Goal: Answer question/provide support

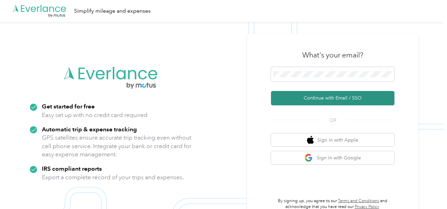
click at [312, 102] on button "Continue with Email / SSO" at bounding box center [332, 98] width 123 height 14
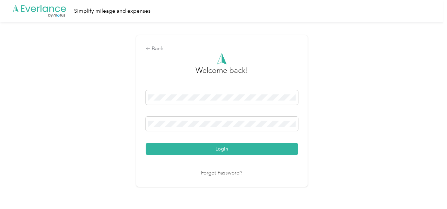
click at [235, 153] on button "Login" at bounding box center [222, 149] width 152 height 12
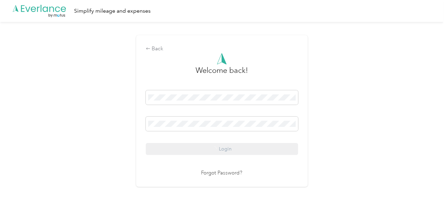
drag, startPoint x: 336, startPoint y: 120, endPoint x: 321, endPoint y: 122, distance: 15.5
click at [336, 121] on div "Back Welcome back! Login Forgot Password?" at bounding box center [221, 114] width 443 height 184
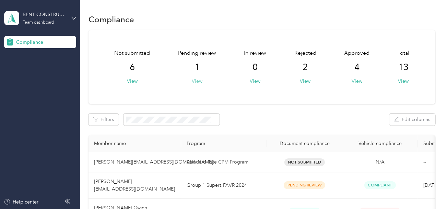
click at [195, 83] on button "View" at bounding box center [197, 81] width 11 height 7
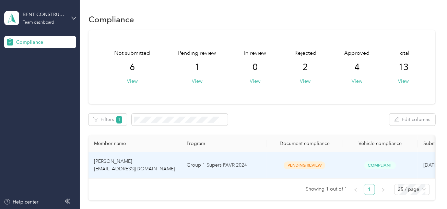
click at [256, 168] on td "Group 1 Supers FAVR 2024" at bounding box center [224, 166] width 86 height 26
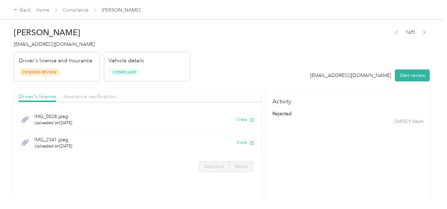
click at [268, 65] on header "[PERSON_NAME] [EMAIL_ADDRESS][DOMAIN_NAME] Driver's license and Insurance Pendi…" at bounding box center [222, 53] width 416 height 58
drag, startPoint x: 302, startPoint y: 77, endPoint x: 307, endPoint y: 78, distance: 5.2
click at [303, 77] on header "[PERSON_NAME] [EMAIL_ADDRESS][DOMAIN_NAME] Driver's license and Insurance Pendi…" at bounding box center [222, 53] width 416 height 58
drag, startPoint x: 404, startPoint y: 75, endPoint x: 344, endPoint y: 65, distance: 61.1
click at [404, 75] on button "Start review" at bounding box center [412, 76] width 35 height 12
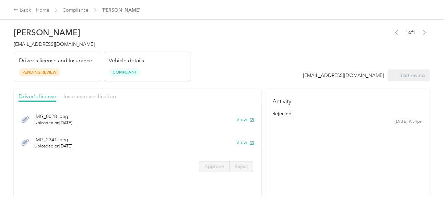
click at [268, 53] on header "[PERSON_NAME] [EMAIL_ADDRESS][DOMAIN_NAME] Driver's license and Insurance Pendi…" at bounding box center [222, 53] width 416 height 58
click at [49, 43] on span "[EMAIL_ADDRESS][DOMAIN_NAME]" at bounding box center [54, 44] width 81 height 6
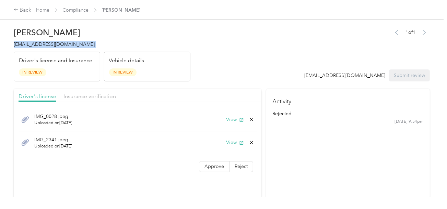
click at [49, 43] on span "[EMAIL_ADDRESS][DOMAIN_NAME]" at bounding box center [54, 44] width 81 height 6
copy span "[EMAIL_ADDRESS][DOMAIN_NAME]"
drag, startPoint x: 264, startPoint y: 61, endPoint x: 255, endPoint y: 104, distance: 43.4
click at [264, 61] on header "[PERSON_NAME] [EMAIL_ADDRESS][DOMAIN_NAME] Driver's license and Insurance In Re…" at bounding box center [222, 53] width 416 height 58
click at [233, 120] on button "View" at bounding box center [235, 119] width 18 height 7
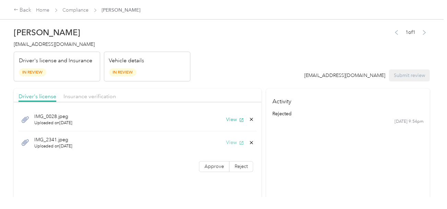
click at [232, 142] on button "View" at bounding box center [235, 142] width 18 height 7
click at [251, 141] on icon at bounding box center [251, 142] width 5 height 5
click at [236, 144] on button "Yes" at bounding box center [233, 147] width 13 height 11
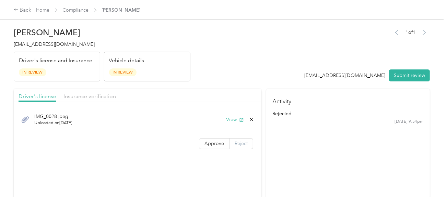
click at [234, 146] on span "Reject" at bounding box center [240, 144] width 13 height 6
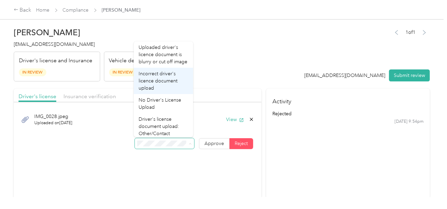
scroll to position [16, 0]
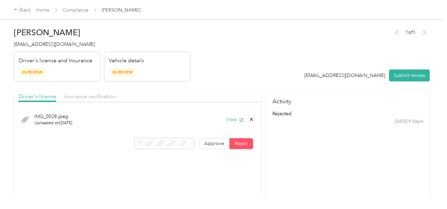
click at [353, 140] on section "Activity rejected [DATE] 9:54pm" at bounding box center [348, 144] width 164 height 110
click at [213, 143] on span "Approve" at bounding box center [214, 144] width 20 height 6
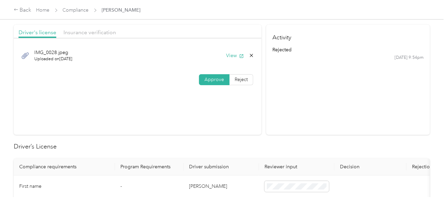
scroll to position [171, 0]
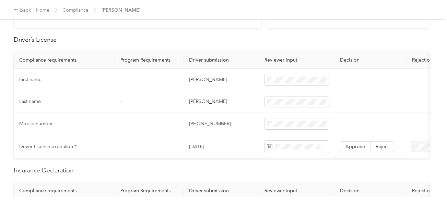
click at [380, 139] on td "Approve Reject" at bounding box center [370, 147] width 72 height 24
drag, startPoint x: 380, startPoint y: 143, endPoint x: 387, endPoint y: 144, distance: 6.9
click at [380, 144] on span "Reject" at bounding box center [381, 147] width 13 height 6
click at [419, 145] on div at bounding box center [442, 147] width 60 height 11
click at [380, 146] on span "Reject" at bounding box center [381, 147] width 13 height 6
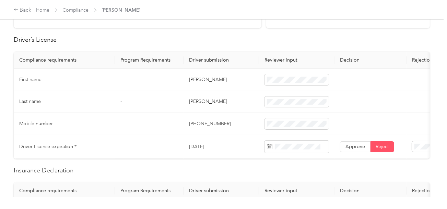
click at [404, 171] on span "Driver's License expiration missing from uploaded license" at bounding box center [416, 163] width 49 height 20
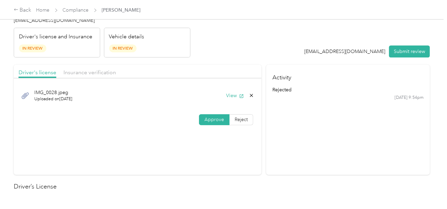
scroll to position [0, 0]
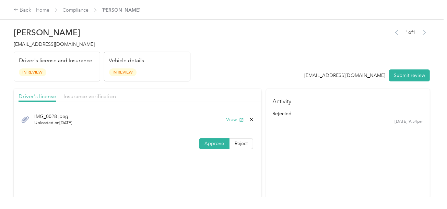
click at [85, 101] on div "Driver's license Insurance verification" at bounding box center [137, 96] width 247 height 14
click at [52, 115] on span "IMG_0028.jpeg" at bounding box center [53, 116] width 38 height 7
drag, startPoint x: 84, startPoint y: 95, endPoint x: 199, endPoint y: 73, distance: 117.0
click at [84, 95] on span "Insurance verification" at bounding box center [89, 96] width 52 height 7
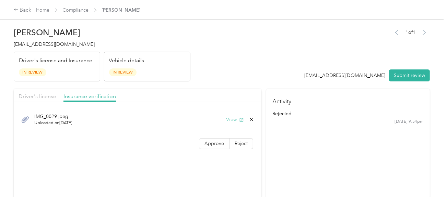
click at [227, 116] on button "View" at bounding box center [235, 119] width 18 height 7
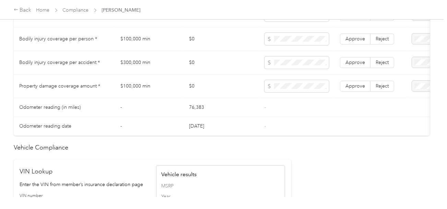
scroll to position [377, 0]
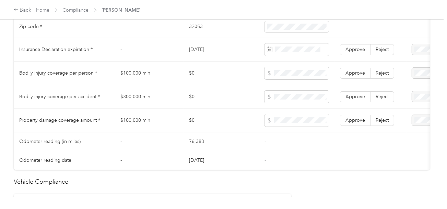
drag, startPoint x: 383, startPoint y: 125, endPoint x: 385, endPoint y: 113, distance: 11.8
click at [383, 123] on span "Reject" at bounding box center [381, 121] width 13 height 6
click at [386, 98] on span "Reject" at bounding box center [381, 97] width 13 height 6
click at [385, 76] on span "Reject" at bounding box center [381, 73] width 13 height 6
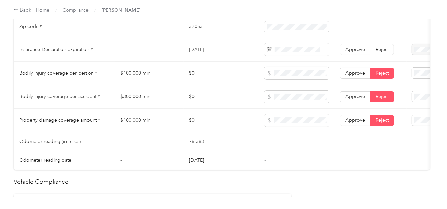
click at [414, 93] on div "Bodily Injury per person is missing from uploaded Insurance Policy doc" at bounding box center [417, 100] width 50 height 29
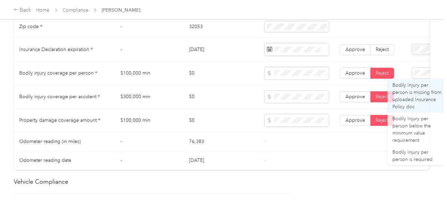
click at [418, 102] on span at bounding box center [442, 97] width 60 height 11
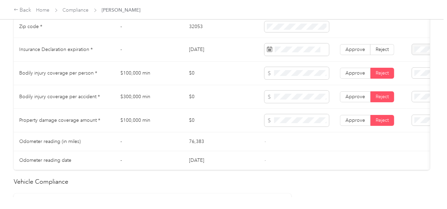
click at [413, 116] on div "Bodily Injury per accident is missing from uploaded Insurance Policy doc" at bounding box center [417, 123] width 50 height 29
click at [412, 53] on div "Property damage coverage is missing from uploaded Insurance Policy doc" at bounding box center [417, 48] width 50 height 29
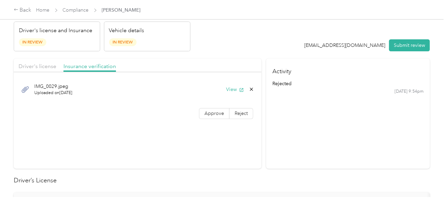
scroll to position [0, 0]
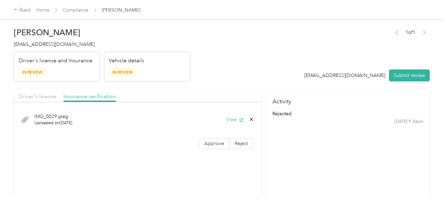
click at [242, 51] on header "[PERSON_NAME] [EMAIL_ADDRESS][DOMAIN_NAME] Driver's license and Insurance In Re…" at bounding box center [222, 53] width 416 height 58
drag, startPoint x: 280, startPoint y: 72, endPoint x: 377, endPoint y: 73, distance: 97.4
click at [280, 72] on header "[PERSON_NAME] [EMAIL_ADDRESS][DOMAIN_NAME] Driver's license and Insurance In Re…" at bounding box center [222, 53] width 416 height 58
click at [413, 76] on button "Submit review" at bounding box center [409, 76] width 41 height 12
click at [247, 52] on header "[PERSON_NAME] [EMAIL_ADDRESS][DOMAIN_NAME] Driver's license and Insurance In Re…" at bounding box center [222, 53] width 416 height 58
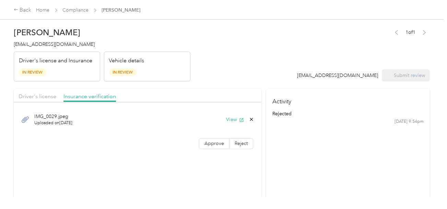
click at [41, 45] on span "[EMAIL_ADDRESS][DOMAIN_NAME]" at bounding box center [54, 44] width 81 height 6
copy span "[EMAIL_ADDRESS][DOMAIN_NAME]"
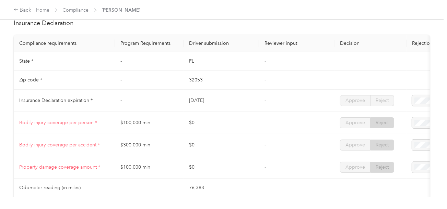
scroll to position [308, 0]
drag, startPoint x: 111, startPoint y: 15, endPoint x: 85, endPoint y: 12, distance: 27.0
click at [109, 15] on div "Back Home Compliance [PERSON_NAME]" at bounding box center [223, 9] width 447 height 19
click at [68, 10] on link "Compliance" at bounding box center [76, 10] width 26 height 6
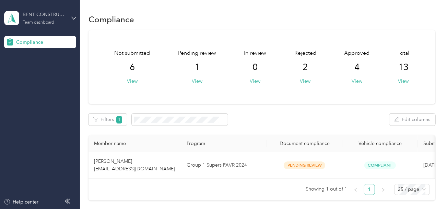
click at [49, 25] on div "Team dashboard" at bounding box center [39, 23] width 32 height 4
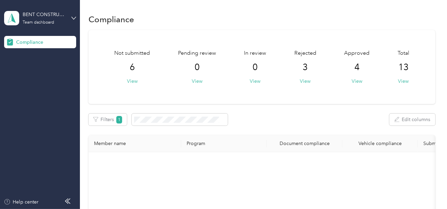
click at [24, 73] on div "Log out" at bounding box center [23, 71] width 26 height 7
